Goal: Task Accomplishment & Management: Understand process/instructions

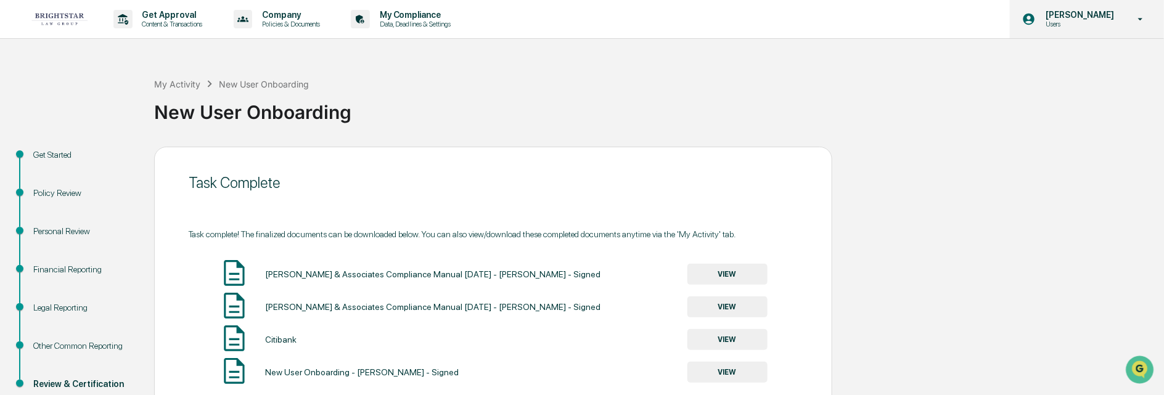
click at [1138, 17] on icon at bounding box center [1141, 20] width 22 height 12
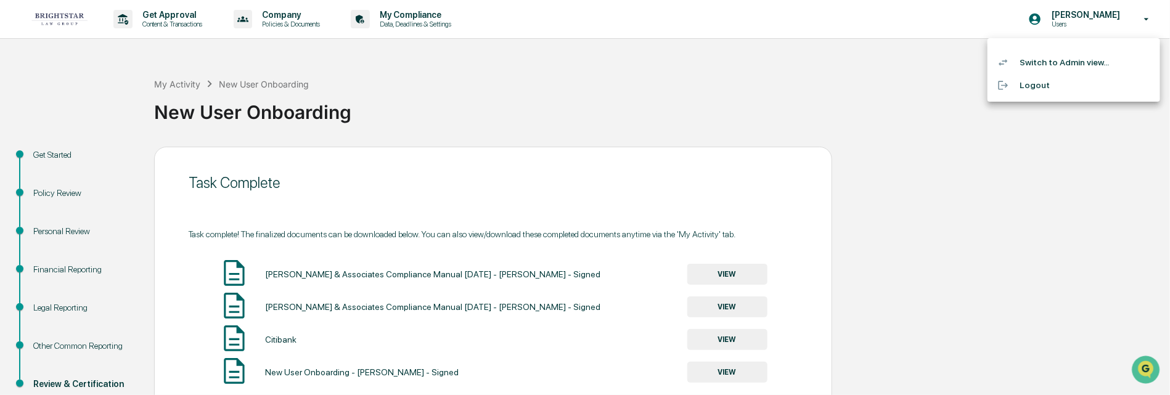
click at [906, 308] on div at bounding box center [585, 197] width 1170 height 395
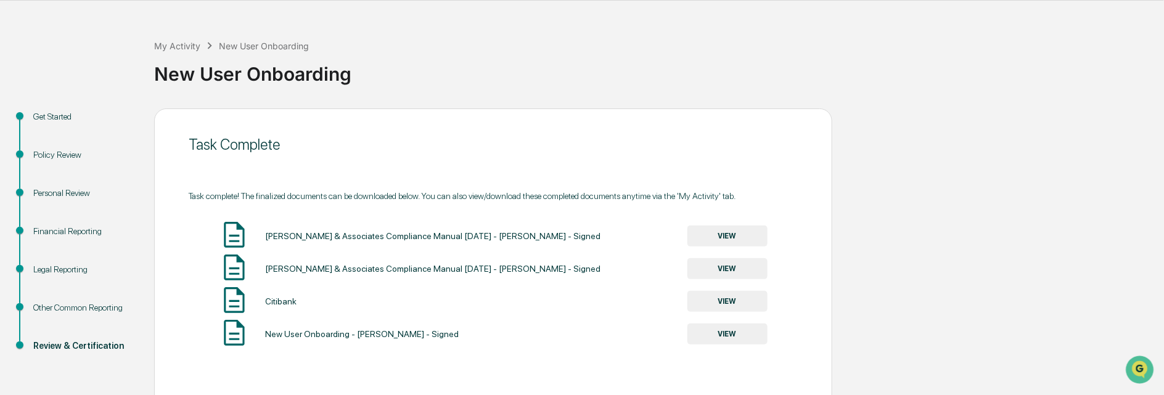
scroll to position [100, 0]
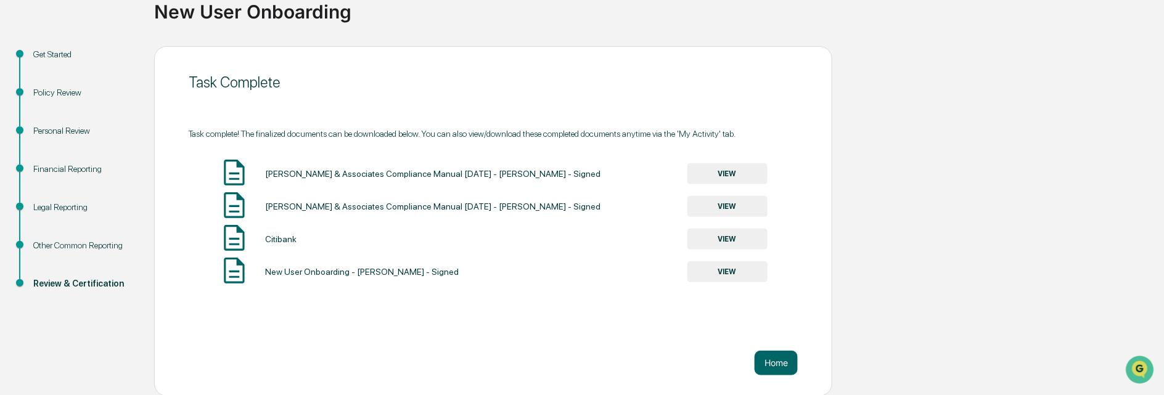
click at [52, 170] on div "Financial Reporting" at bounding box center [83, 169] width 101 height 13
click at [62, 167] on div "Financial Reporting" at bounding box center [83, 169] width 101 height 13
click at [766, 356] on button "Home" at bounding box center [776, 363] width 43 height 25
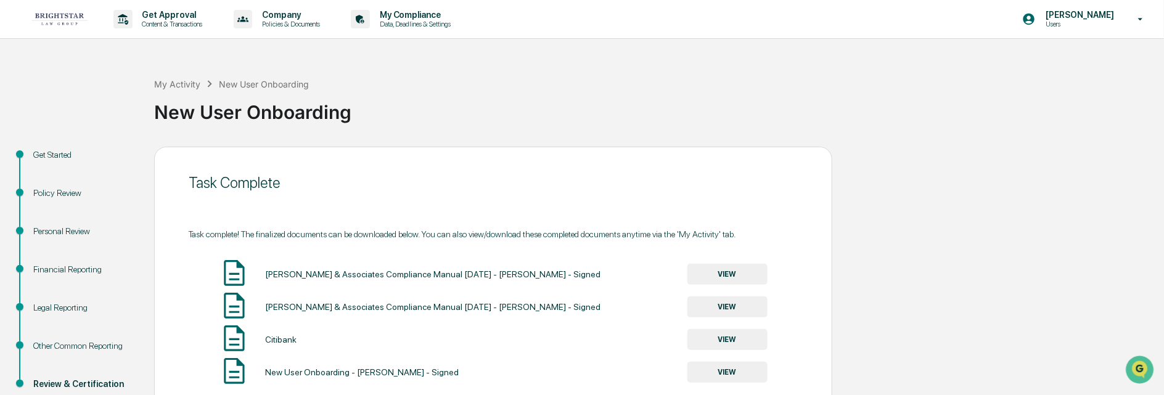
click at [734, 337] on button "VIEW" at bounding box center [727, 339] width 80 height 21
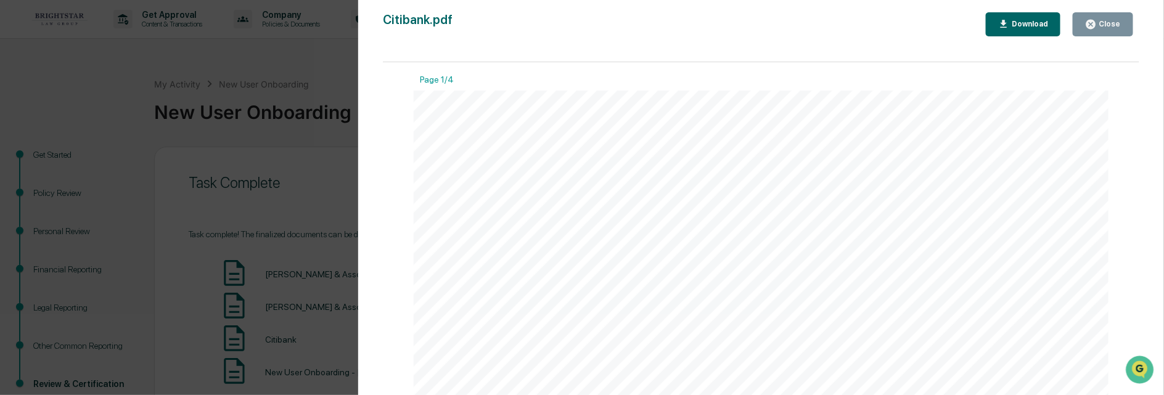
click at [1097, 29] on icon "button" at bounding box center [1091, 24] width 12 height 12
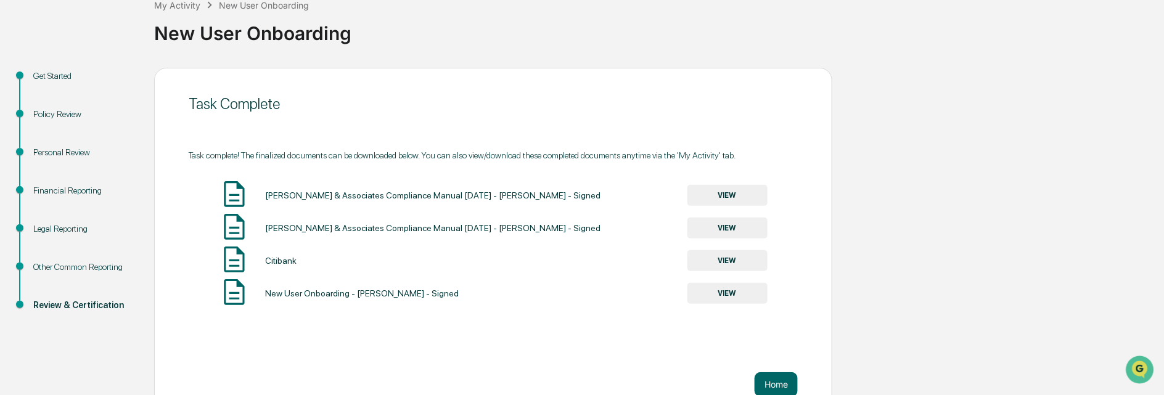
scroll to position [100, 0]
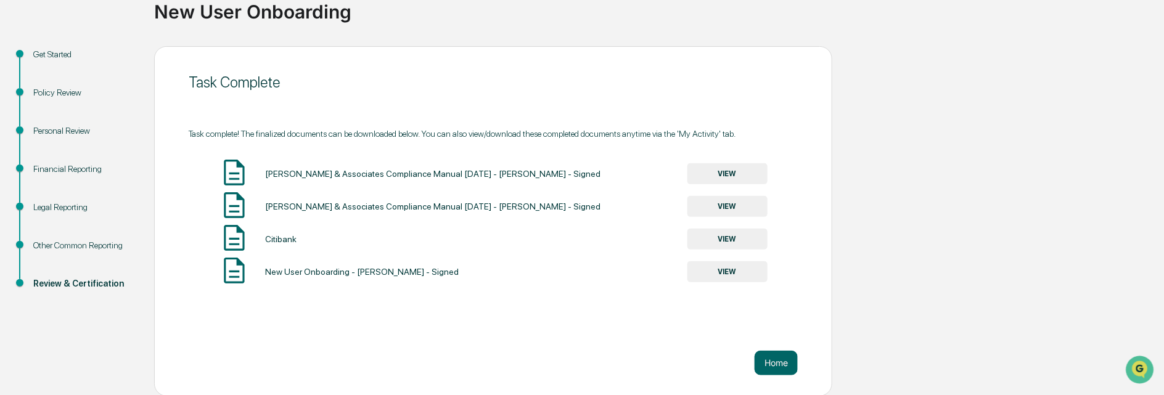
click at [711, 172] on button "VIEW" at bounding box center [727, 173] width 80 height 21
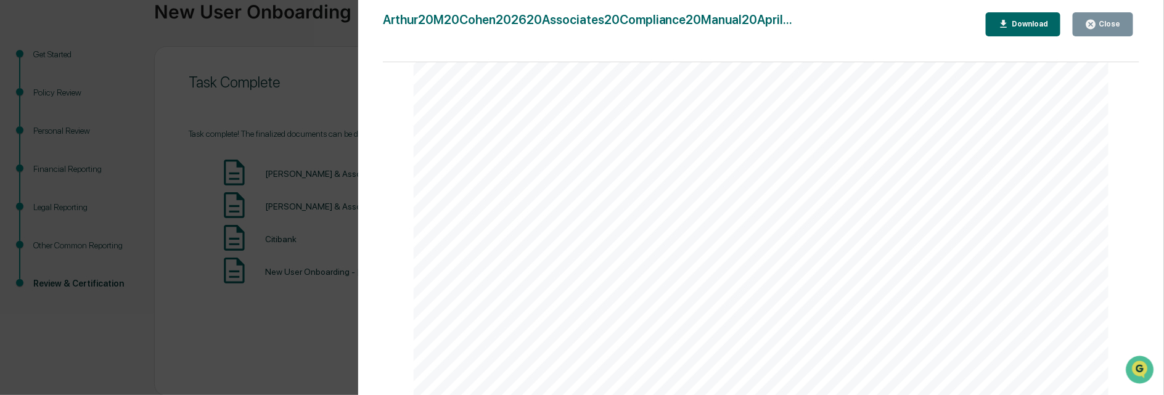
scroll to position [247, 0]
click at [1102, 27] on div "Close" at bounding box center [1109, 24] width 24 height 9
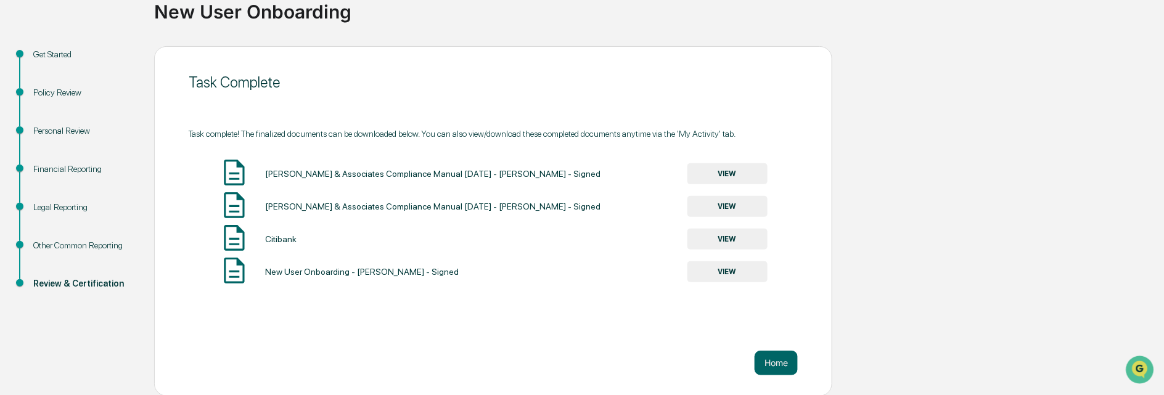
click at [734, 269] on button "VIEW" at bounding box center [727, 271] width 80 height 21
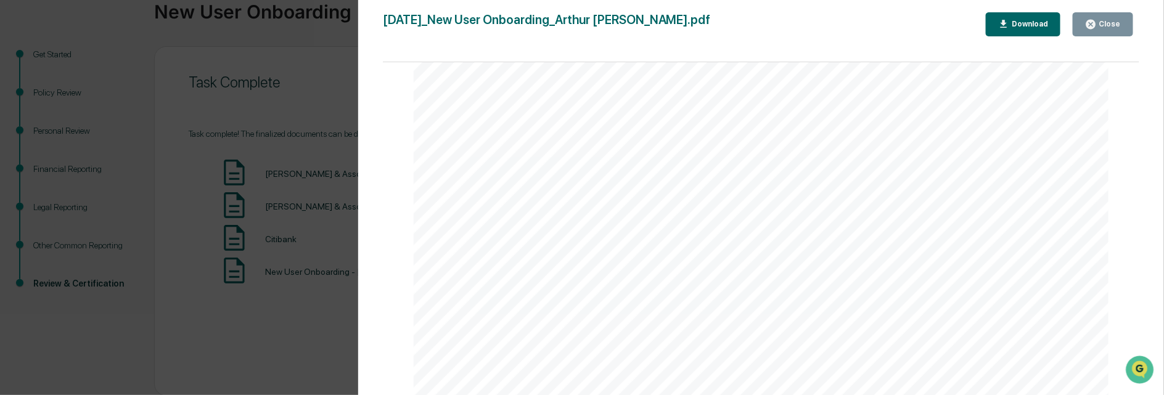
scroll to position [9050, 0]
click at [1105, 27] on div "Close" at bounding box center [1109, 24] width 24 height 9
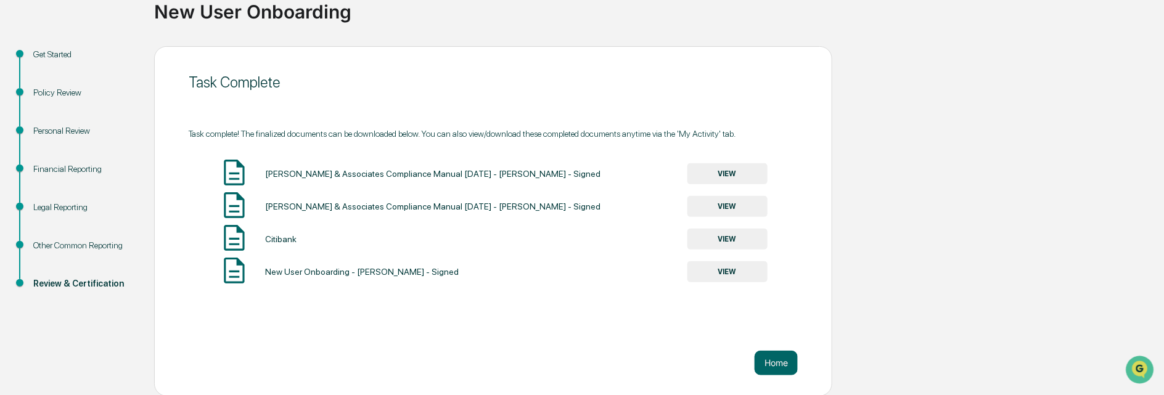
click at [35, 245] on div "Other Common Reporting" at bounding box center [83, 245] width 101 height 13
click at [39, 204] on div "Legal Reporting" at bounding box center [83, 207] width 101 height 13
click at [43, 55] on div "Get Started" at bounding box center [83, 54] width 101 height 13
click at [601, 77] on div "Task Complete" at bounding box center [493, 82] width 609 height 18
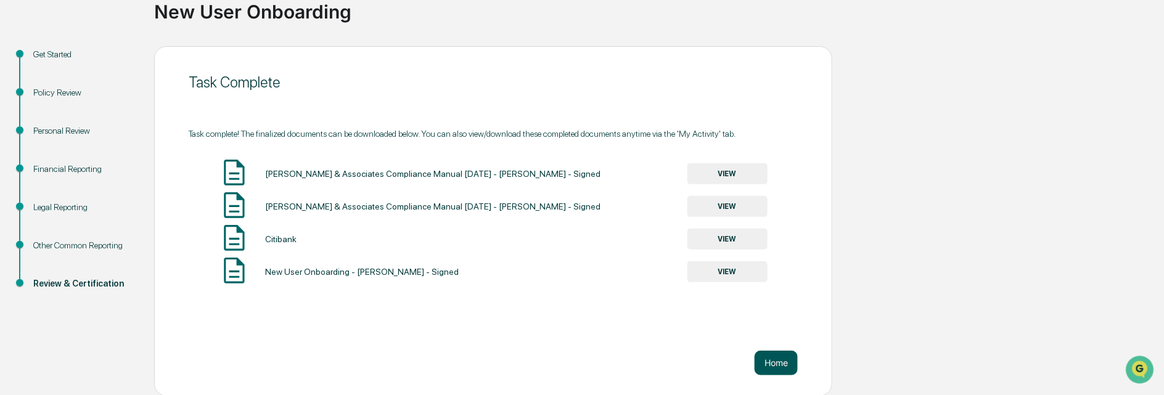
click at [774, 361] on button "Home" at bounding box center [776, 363] width 43 height 25
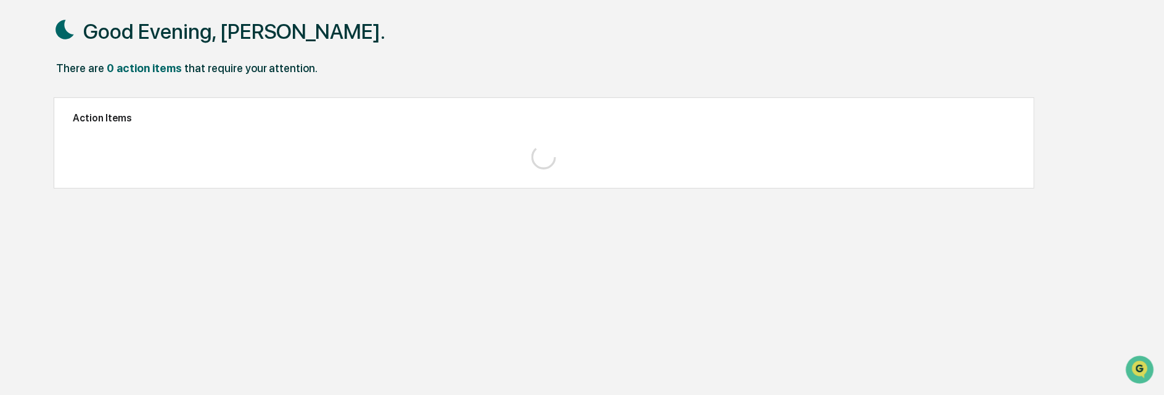
scroll to position [58, 0]
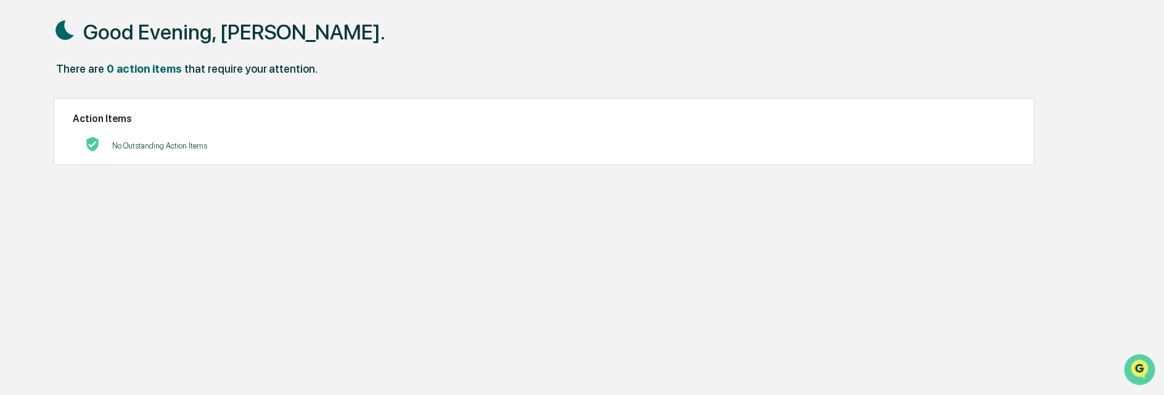
click at [1133, 364] on img "Open customer support" at bounding box center [1139, 369] width 31 height 25
